Goal: Find specific page/section: Find specific page/section

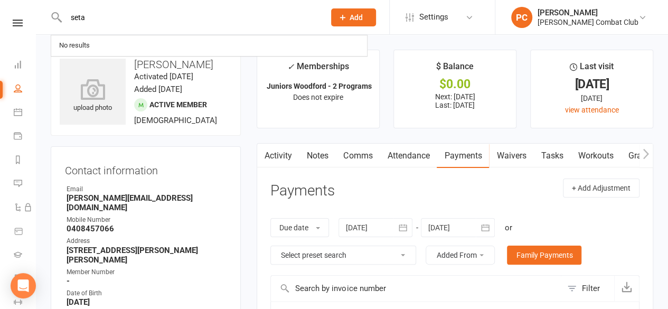
type input "seta"
click at [15, 67] on icon at bounding box center [18, 64] width 8 height 8
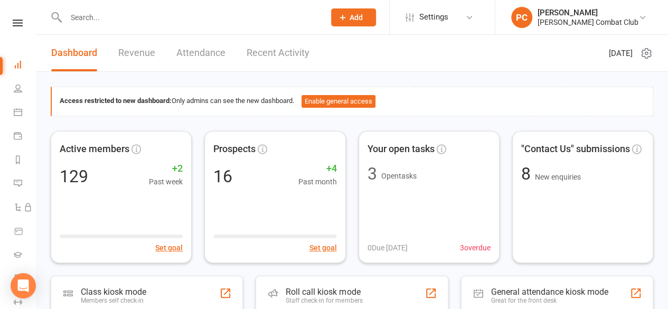
click at [95, 17] on input "text" at bounding box center [190, 17] width 255 height 15
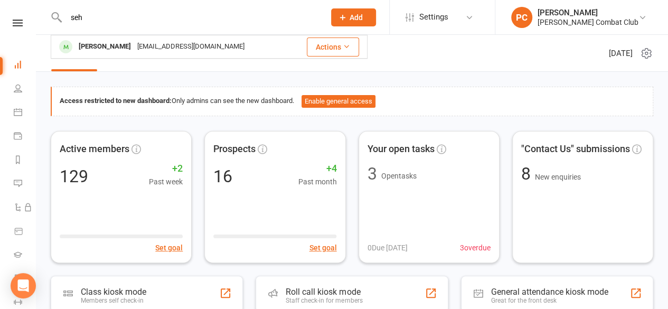
type input "seh"
click at [109, 46] on div "[PERSON_NAME]" at bounding box center [105, 46] width 59 height 15
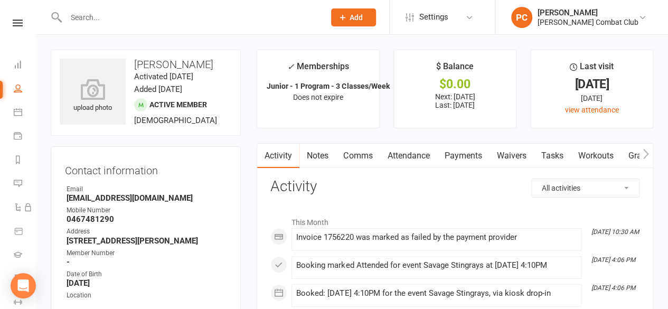
click at [647, 151] on icon "button" at bounding box center [646, 153] width 6 height 11
click at [331, 154] on link "Payments" at bounding box center [338, 156] width 52 height 24
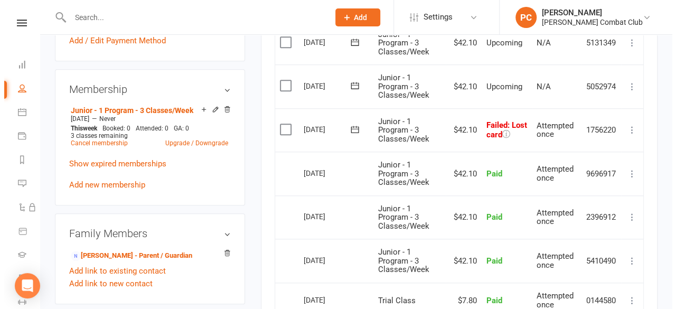
scroll to position [370, 0]
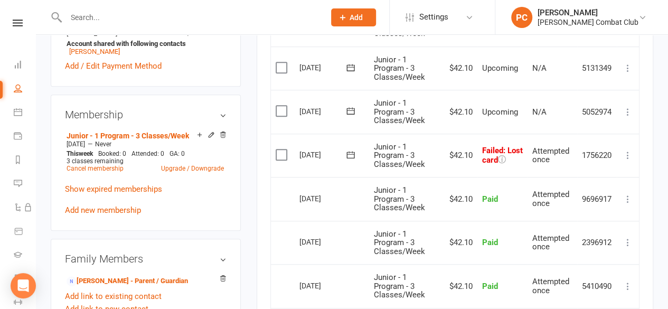
click at [498, 161] on icon at bounding box center [502, 159] width 8 height 8
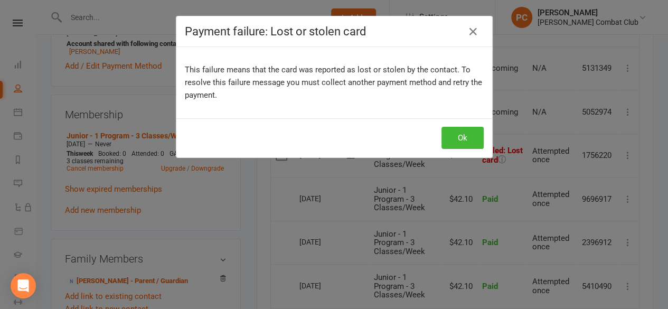
scroll to position [0, 123]
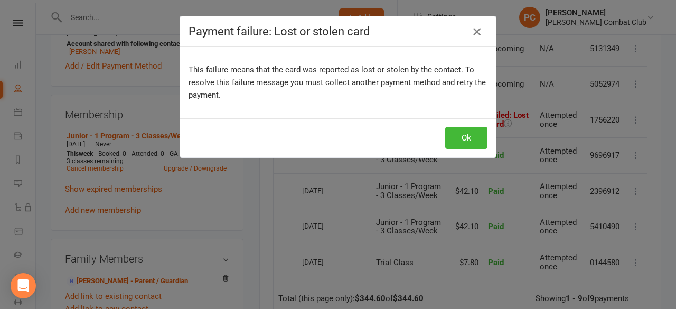
click at [474, 31] on icon "button" at bounding box center [477, 31] width 13 height 13
